Goal: Task Accomplishment & Management: Use online tool/utility

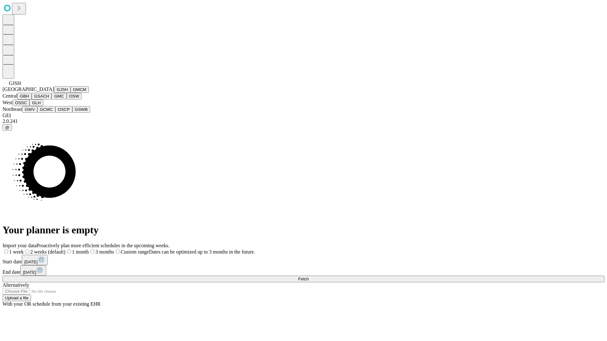
click at [54, 93] on button "GJSH" at bounding box center [62, 89] width 16 height 7
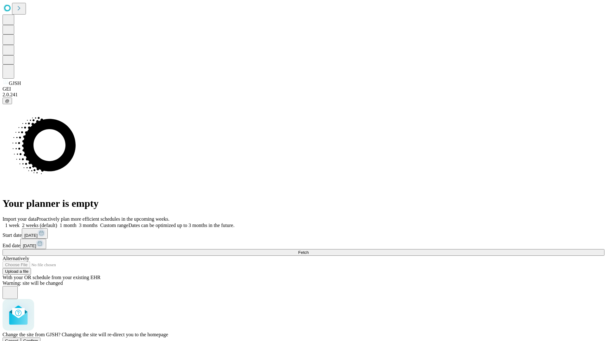
click at [38, 339] on span "Confirm" at bounding box center [30, 341] width 15 height 5
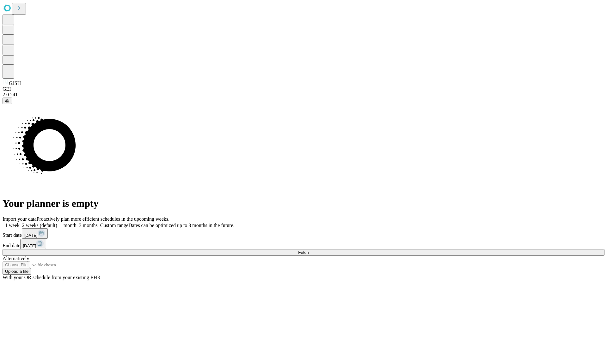
click at [57, 223] on label "2 weeks (default)" at bounding box center [39, 225] width 38 height 5
click at [309, 250] on span "Fetch" at bounding box center [303, 252] width 10 height 5
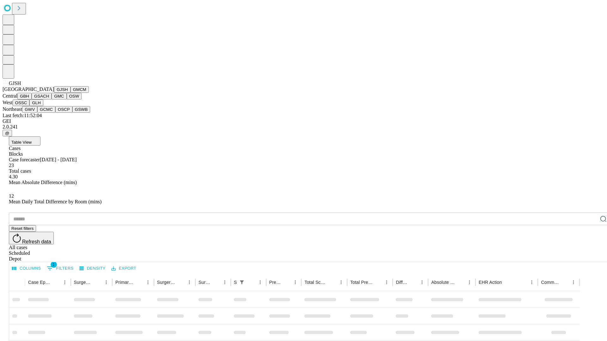
click at [71, 93] on button "GMCM" at bounding box center [80, 89] width 18 height 7
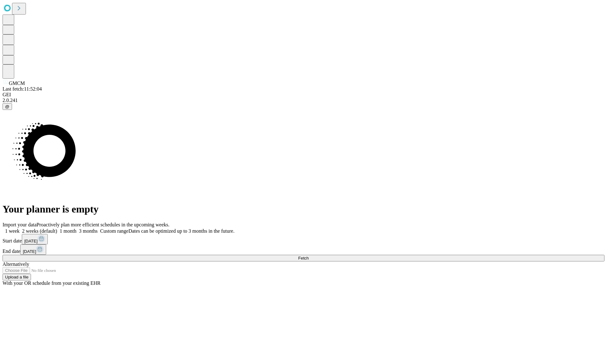
click at [57, 229] on label "2 weeks (default)" at bounding box center [39, 231] width 38 height 5
click at [309, 256] on span "Fetch" at bounding box center [303, 258] width 10 height 5
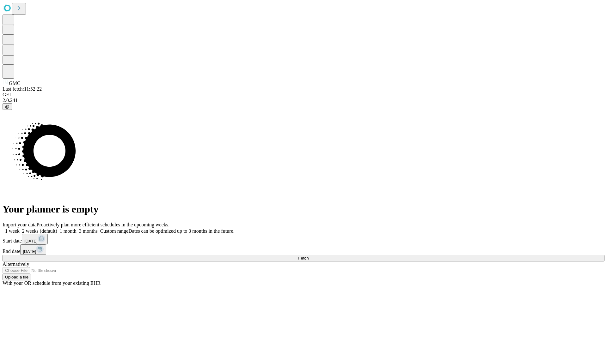
click at [57, 229] on label "2 weeks (default)" at bounding box center [39, 231] width 38 height 5
click at [309, 256] on span "Fetch" at bounding box center [303, 258] width 10 height 5
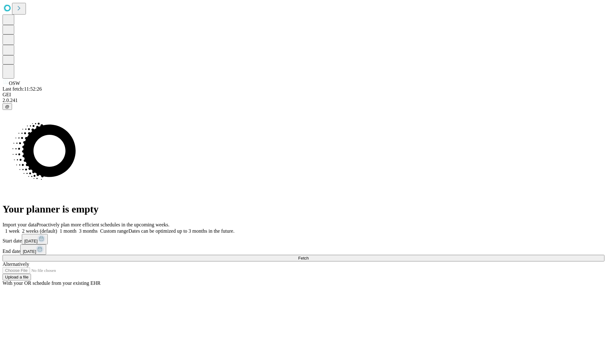
click at [57, 229] on label "2 weeks (default)" at bounding box center [39, 231] width 38 height 5
click at [309, 256] on span "Fetch" at bounding box center [303, 258] width 10 height 5
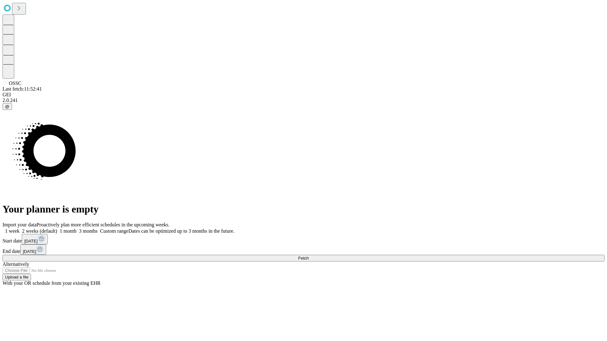
click at [309, 256] on span "Fetch" at bounding box center [303, 258] width 10 height 5
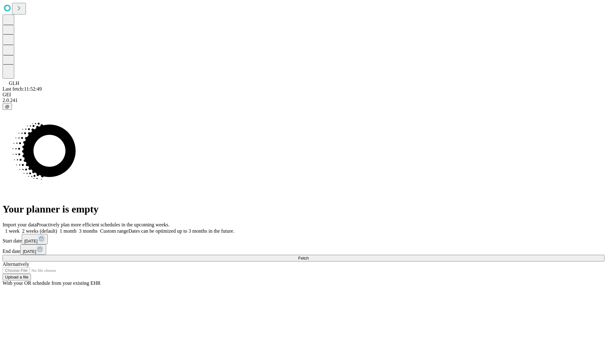
click at [57, 229] on label "2 weeks (default)" at bounding box center [39, 231] width 38 height 5
click at [309, 256] on span "Fetch" at bounding box center [303, 258] width 10 height 5
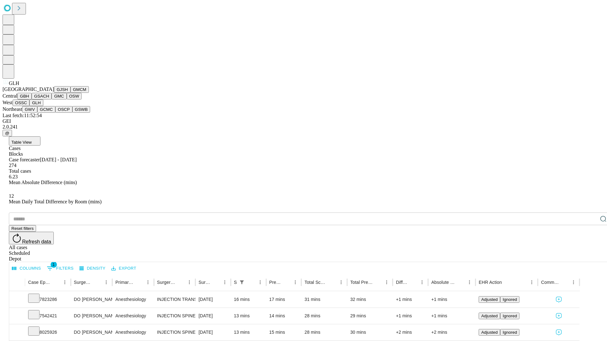
click at [37, 113] on button "GWV" at bounding box center [29, 109] width 15 height 7
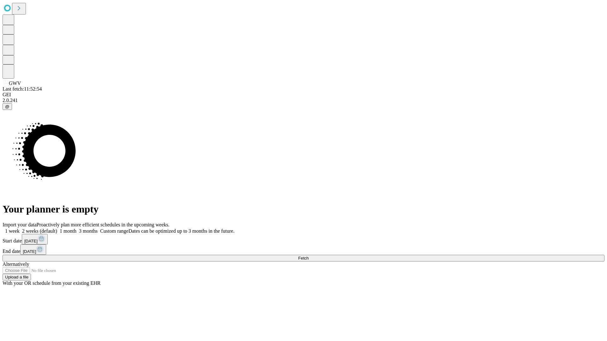
click at [57, 229] on label "2 weeks (default)" at bounding box center [39, 231] width 38 height 5
click at [309, 256] on span "Fetch" at bounding box center [303, 258] width 10 height 5
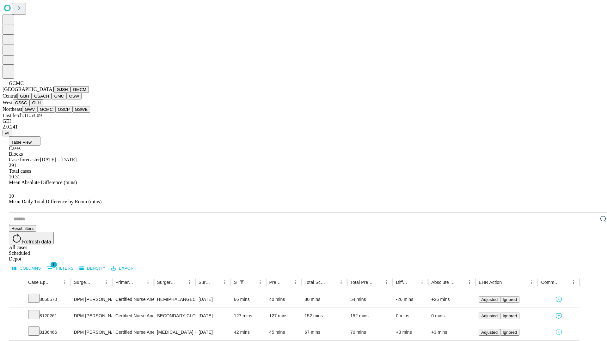
click at [55, 113] on button "OSCP" at bounding box center [63, 109] width 17 height 7
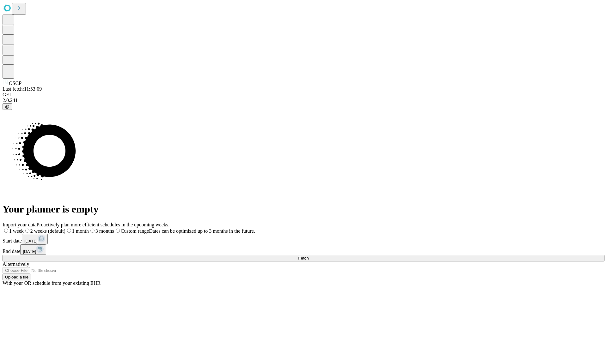
click at [65, 229] on label "2 weeks (default)" at bounding box center [45, 231] width 42 height 5
click at [309, 256] on span "Fetch" at bounding box center [303, 258] width 10 height 5
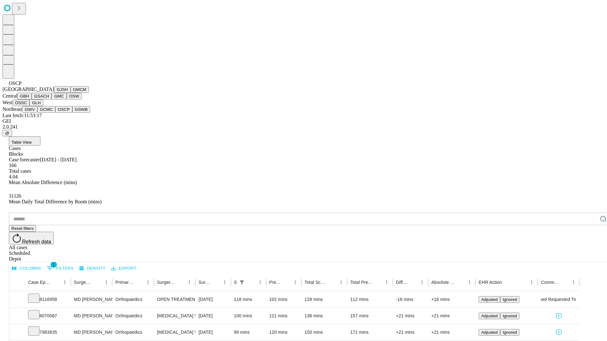
click at [72, 113] on button "GSWB" at bounding box center [81, 109] width 18 height 7
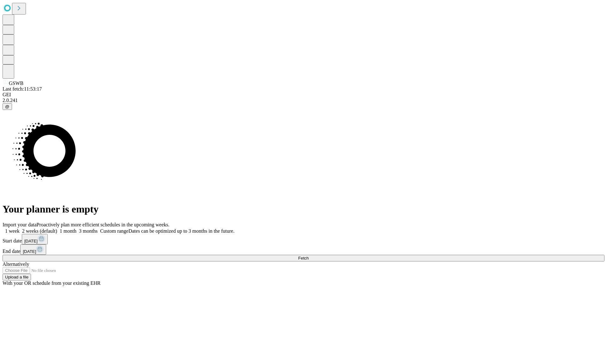
click at [57, 229] on label "2 weeks (default)" at bounding box center [39, 231] width 38 height 5
click at [309, 256] on span "Fetch" at bounding box center [303, 258] width 10 height 5
